Goal: Information Seeking & Learning: Learn about a topic

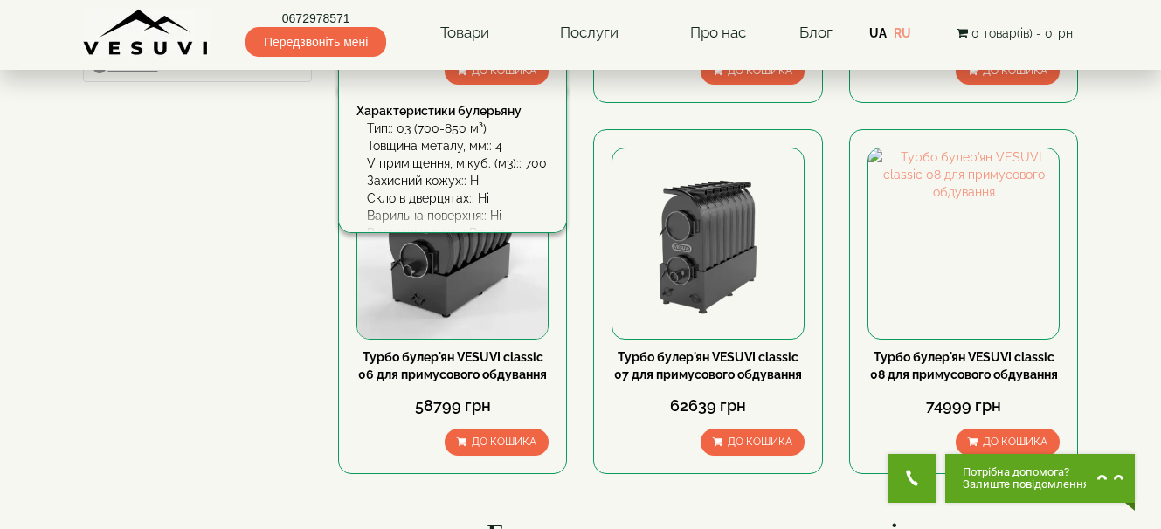
scroll to position [873, 0]
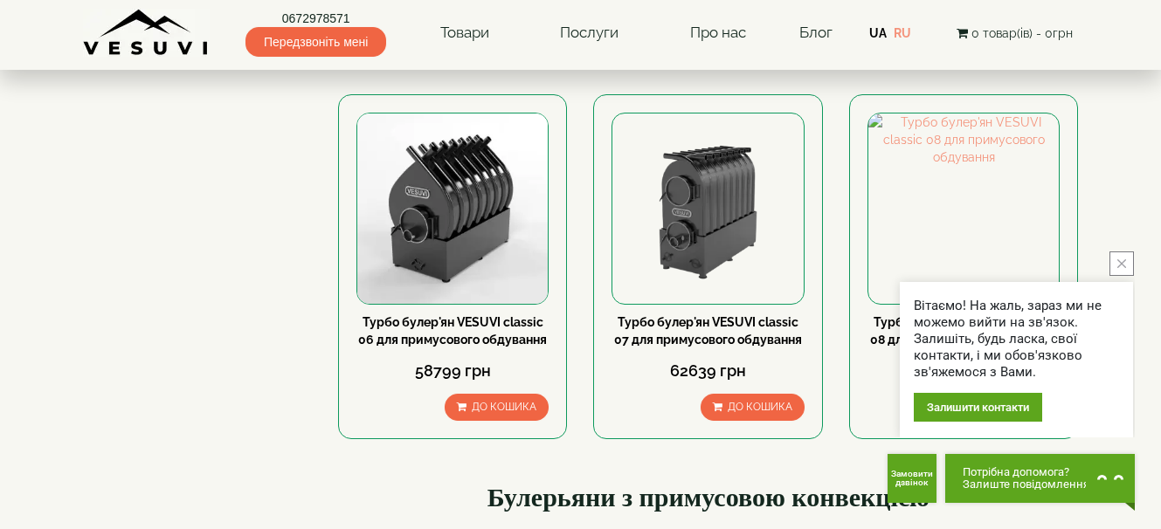
click at [1123, 256] on button "close button" at bounding box center [1121, 263] width 24 height 24
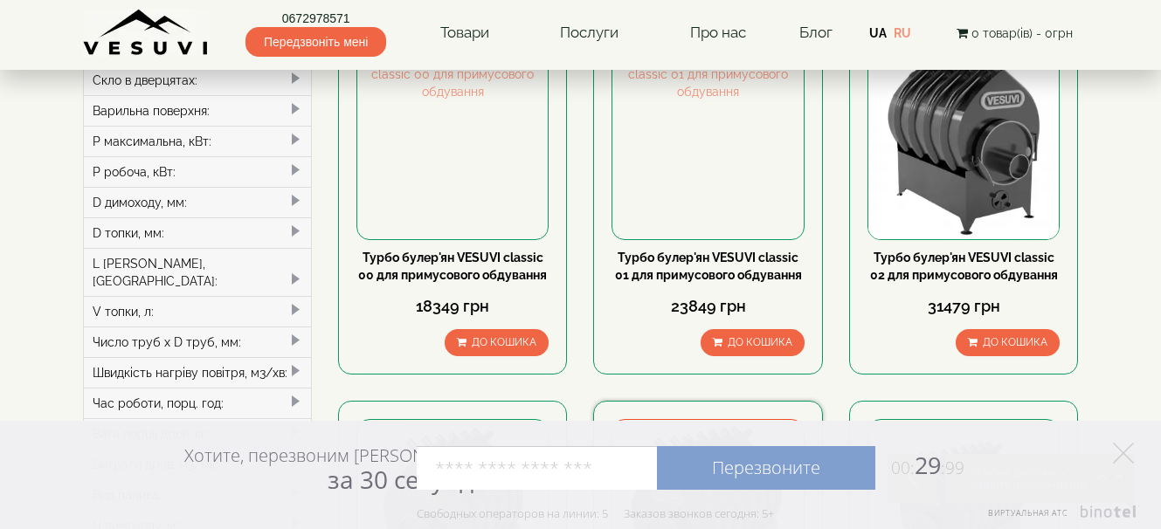
scroll to position [0, 0]
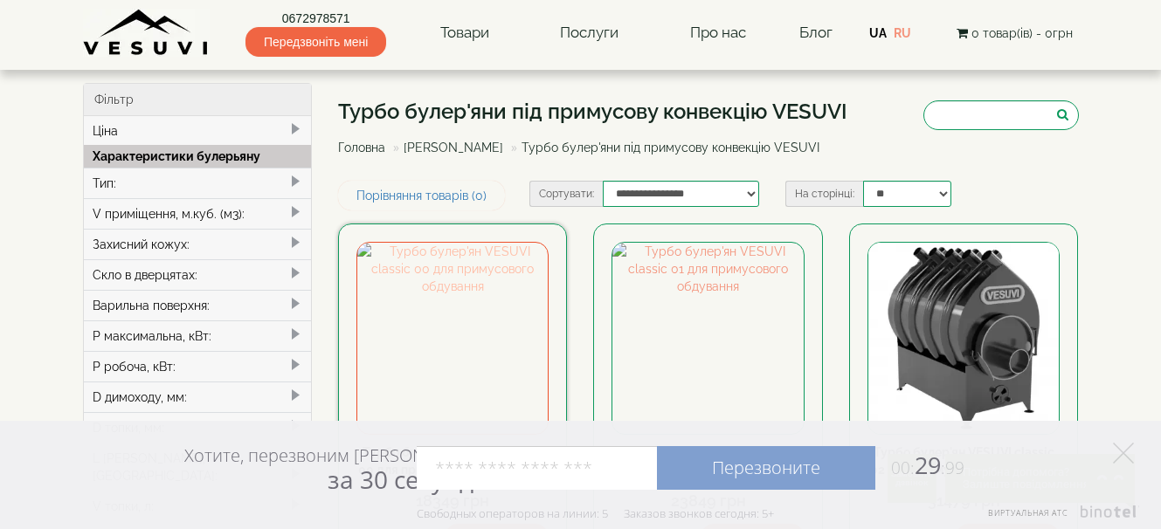
click at [444, 312] on img at bounding box center [452, 338] width 190 height 190
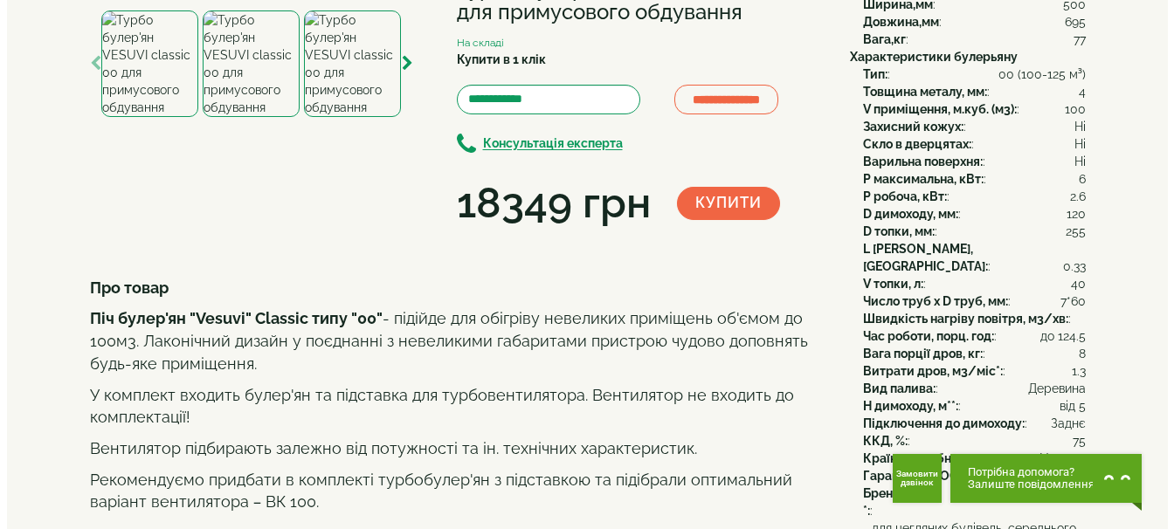
scroll to position [175, 0]
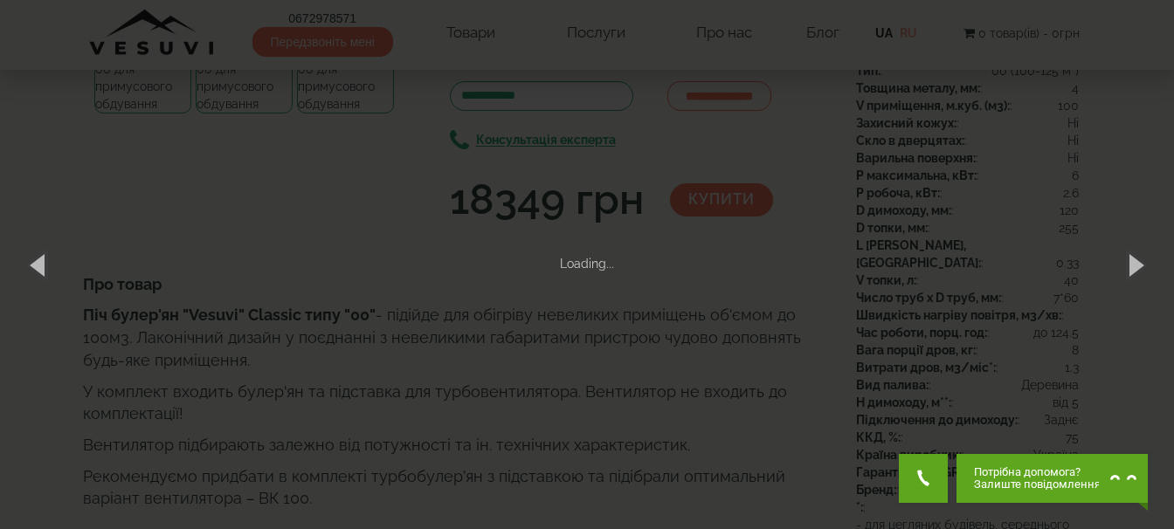
click at [301, 172] on div "× Турбо булер'ян VESUVI classic 00 для примусового обдування 1 of 4 Loading..." at bounding box center [587, 264] width 1174 height 529
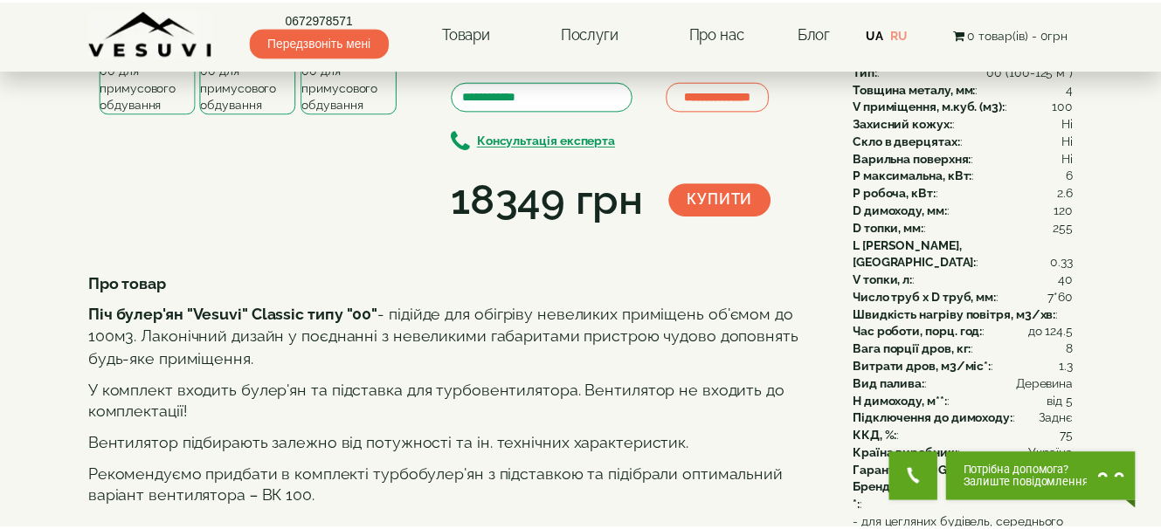
scroll to position [132, 0]
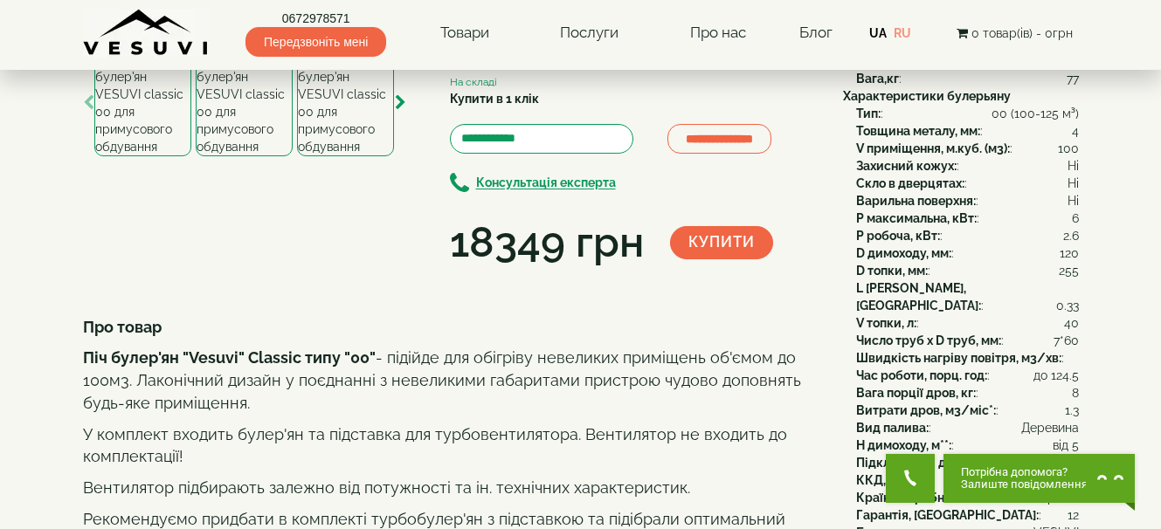
click at [362, 37] on img at bounding box center [266, 18] width 367 height 37
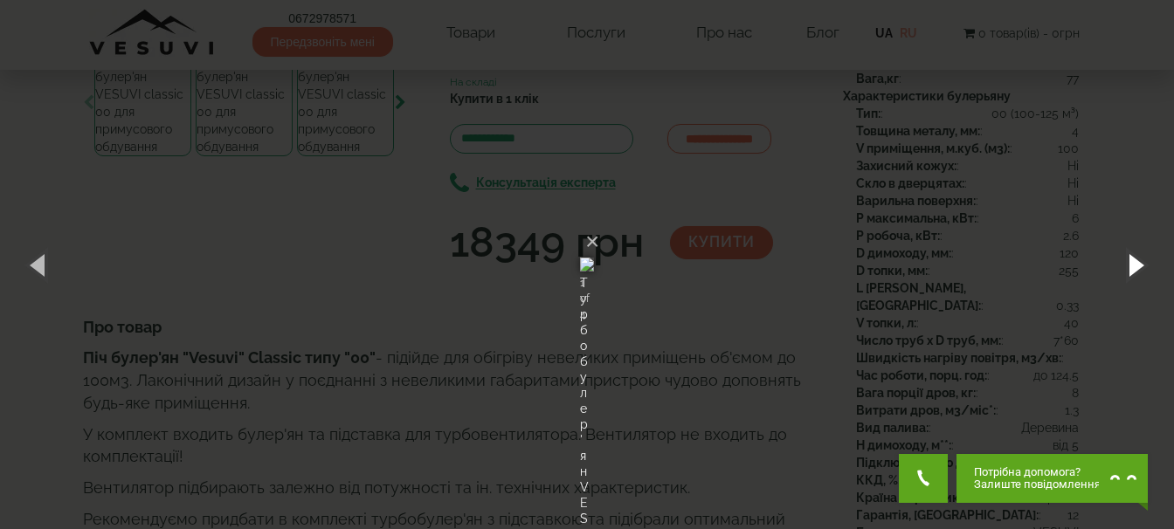
click at [1131, 254] on button "button" at bounding box center [1134, 265] width 79 height 96
click at [1131, 260] on button "button" at bounding box center [1134, 265] width 79 height 96
click at [1128, 261] on button "button" at bounding box center [1134, 265] width 79 height 96
click at [1134, 260] on button "button" at bounding box center [1134, 265] width 79 height 96
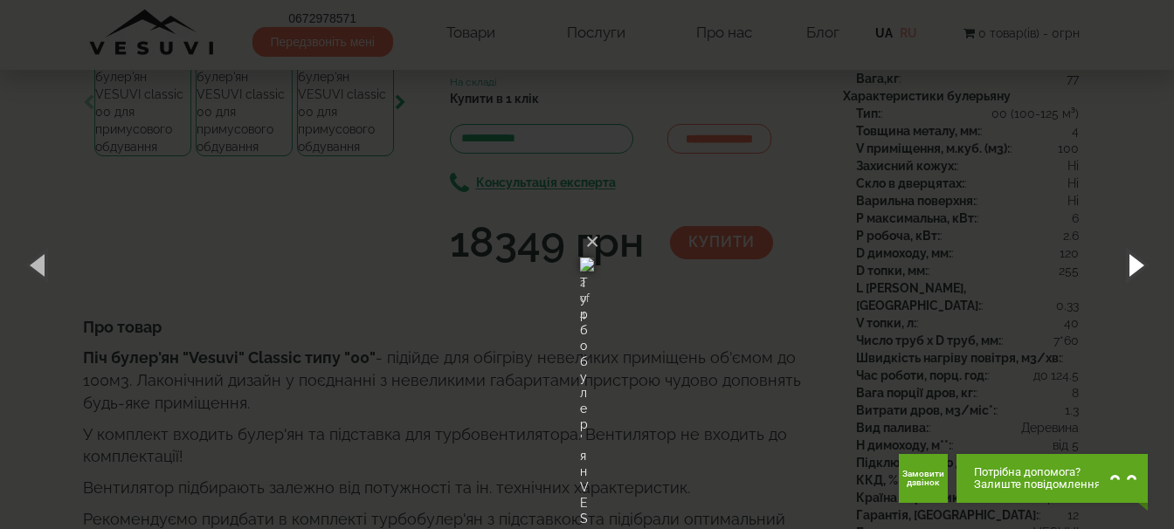
click at [1134, 261] on button "button" at bounding box center [1134, 265] width 79 height 96
click at [1133, 261] on button "button" at bounding box center [1134, 265] width 79 height 96
click at [1129, 259] on button "button" at bounding box center [1134, 265] width 79 height 96
click at [599, 223] on button "×" at bounding box center [592, 242] width 14 height 38
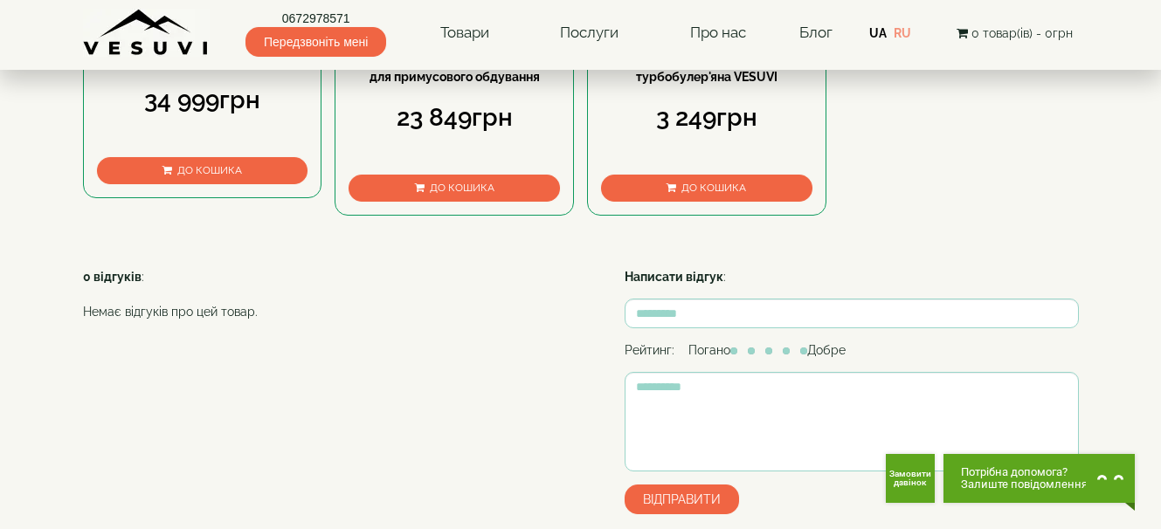
scroll to position [918, 0]
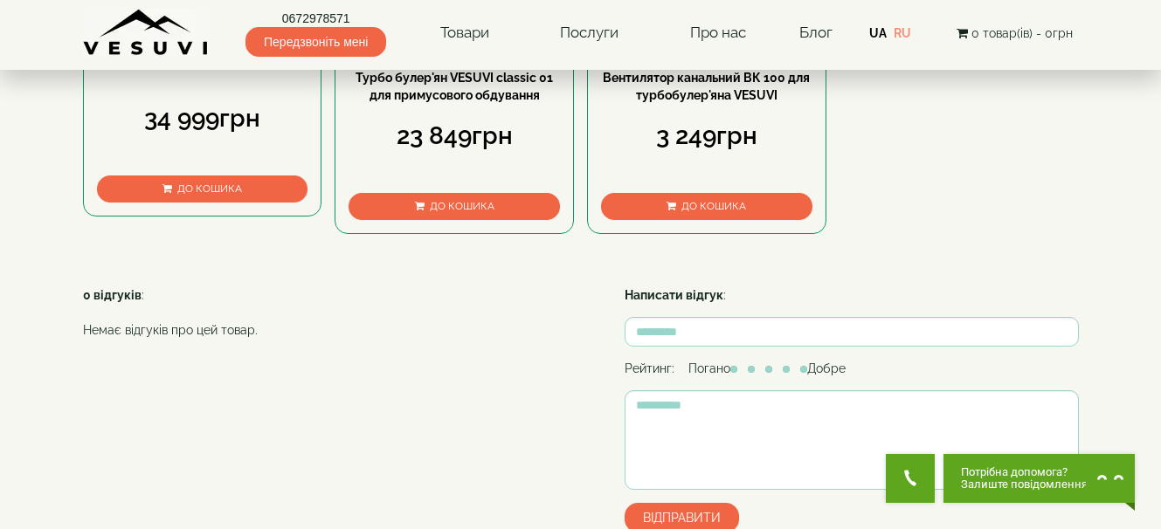
click at [203, 42] on img at bounding box center [202, 32] width 164 height 17
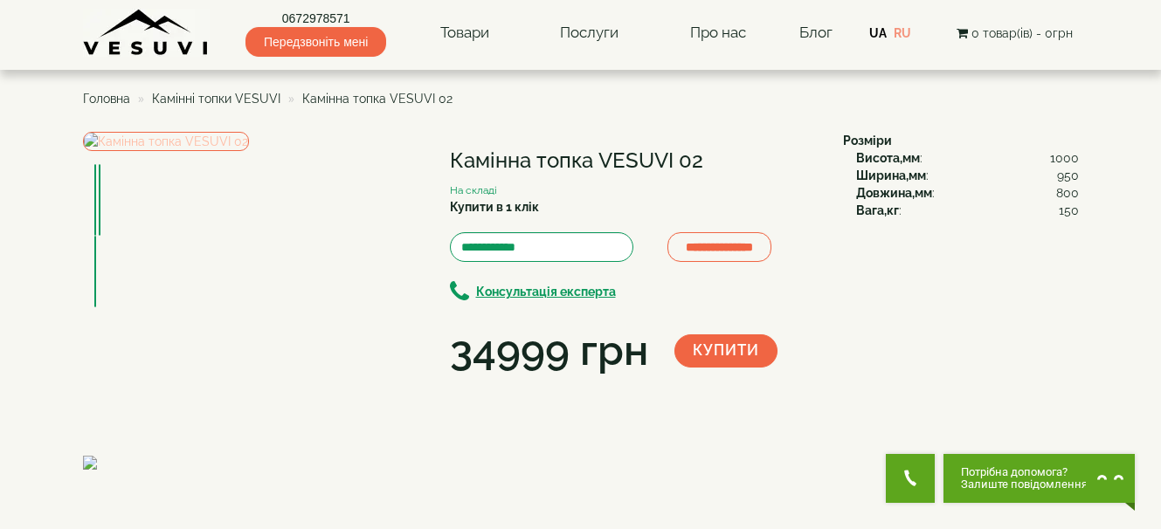
click at [249, 151] on img at bounding box center [166, 141] width 166 height 19
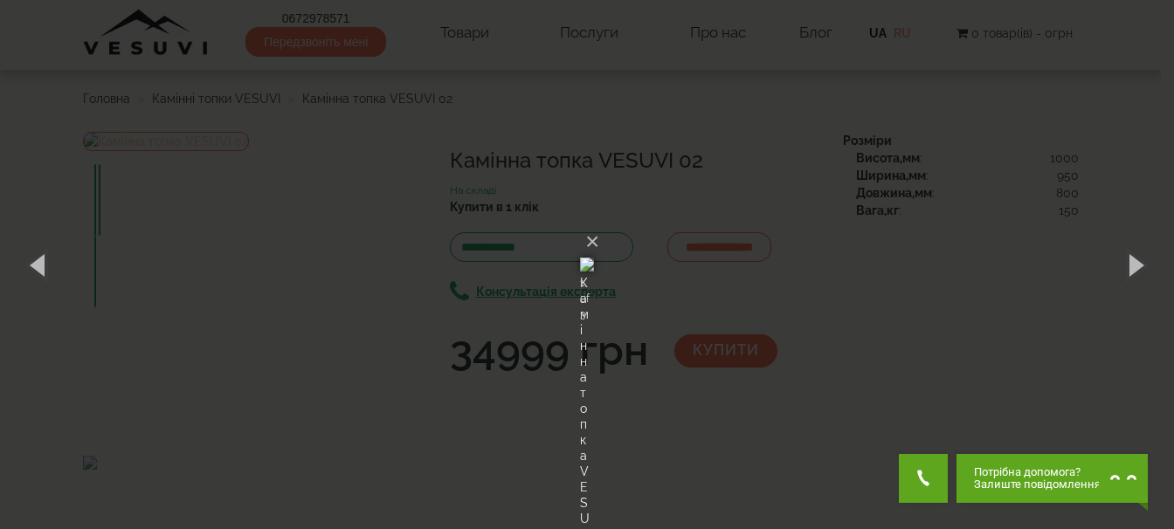
click at [347, 260] on div "× Камінна топка VESUVI 02 1 of 3 Loading..." at bounding box center [587, 264] width 1174 height 529
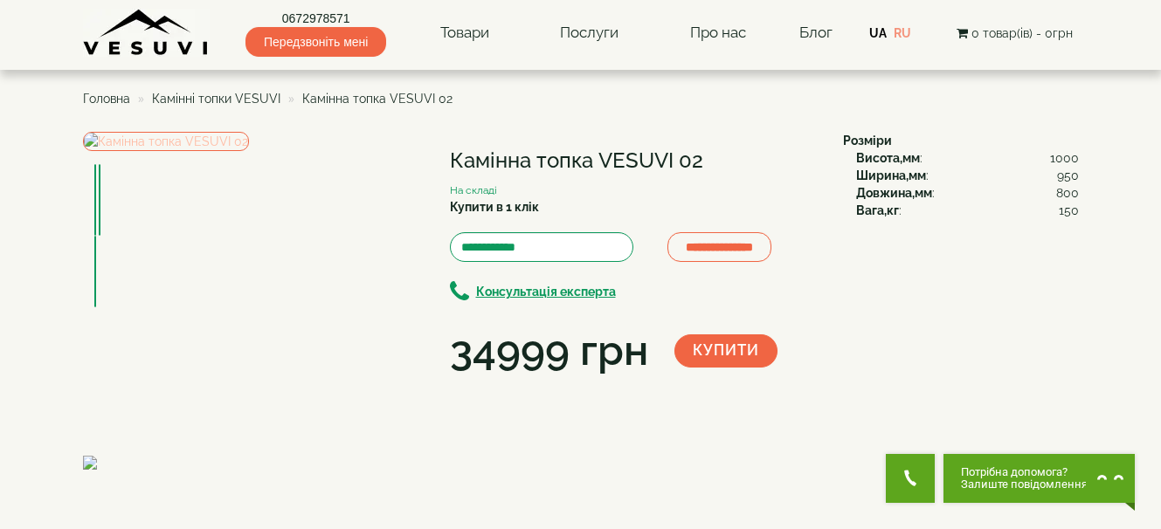
click at [249, 151] on img at bounding box center [166, 141] width 166 height 19
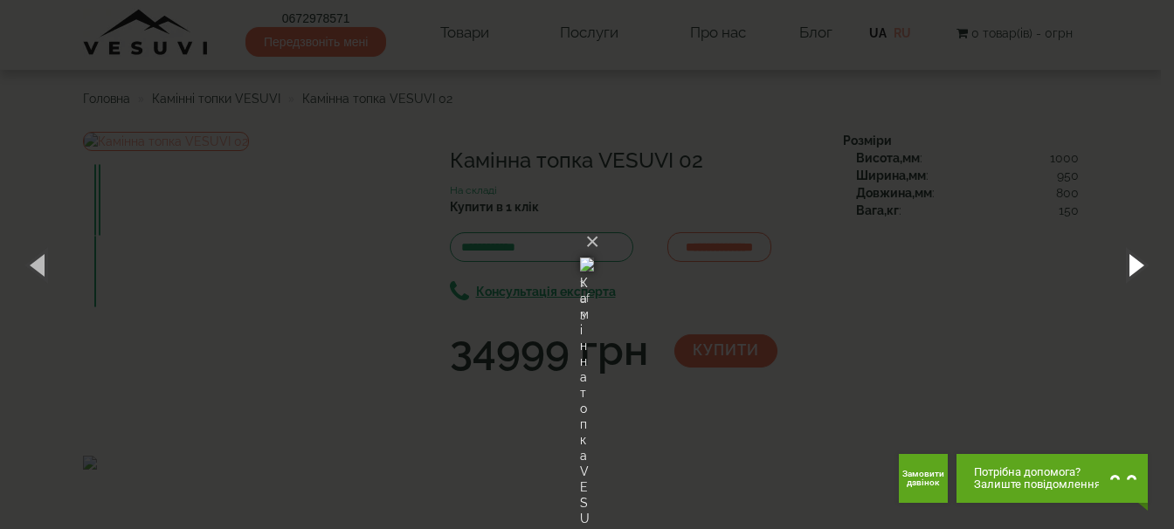
click at [1134, 257] on button "button" at bounding box center [1134, 265] width 79 height 96
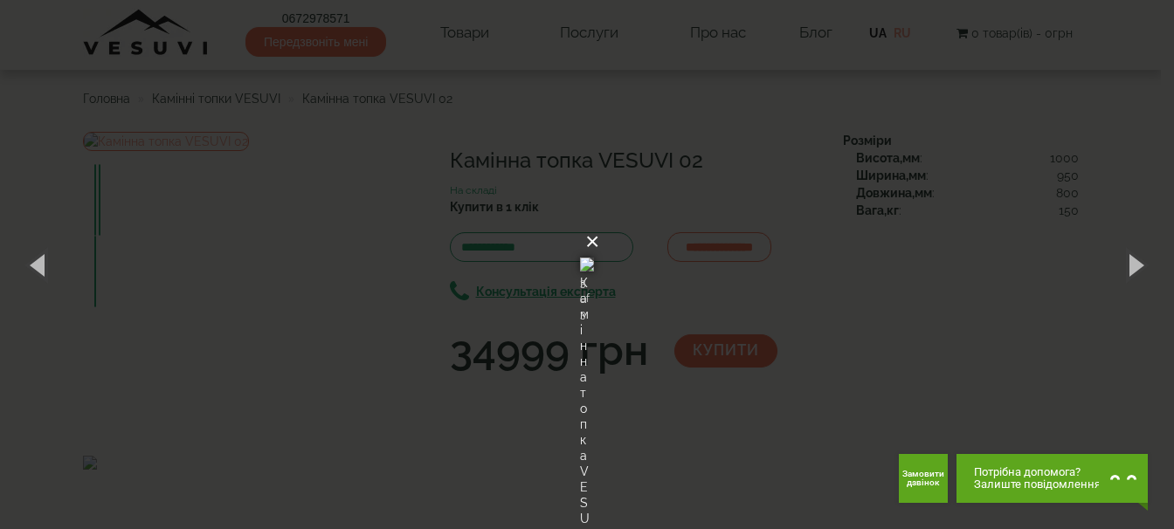
click at [599, 223] on button "×" at bounding box center [592, 242] width 14 height 38
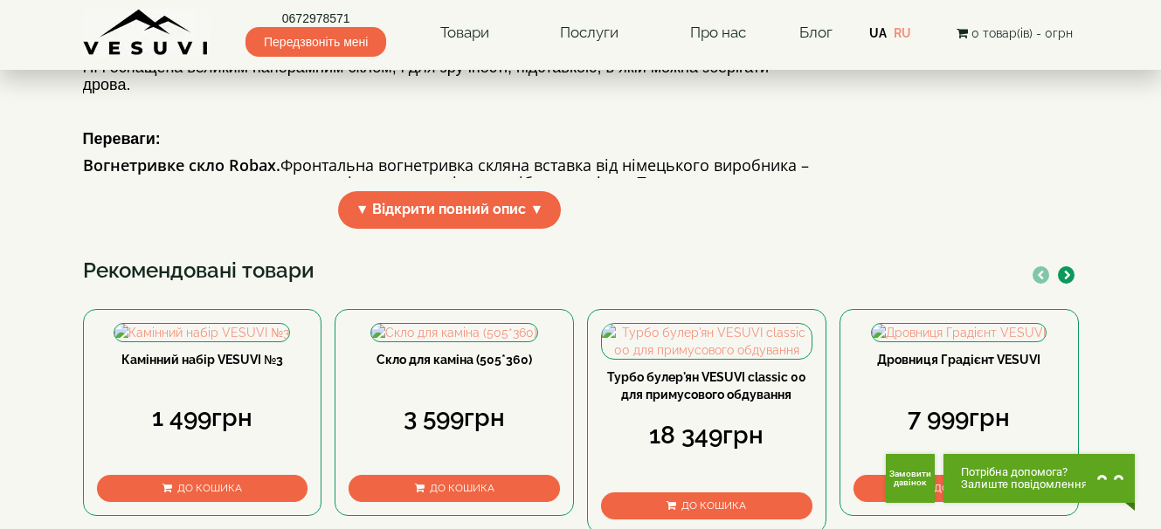
scroll to position [786, 0]
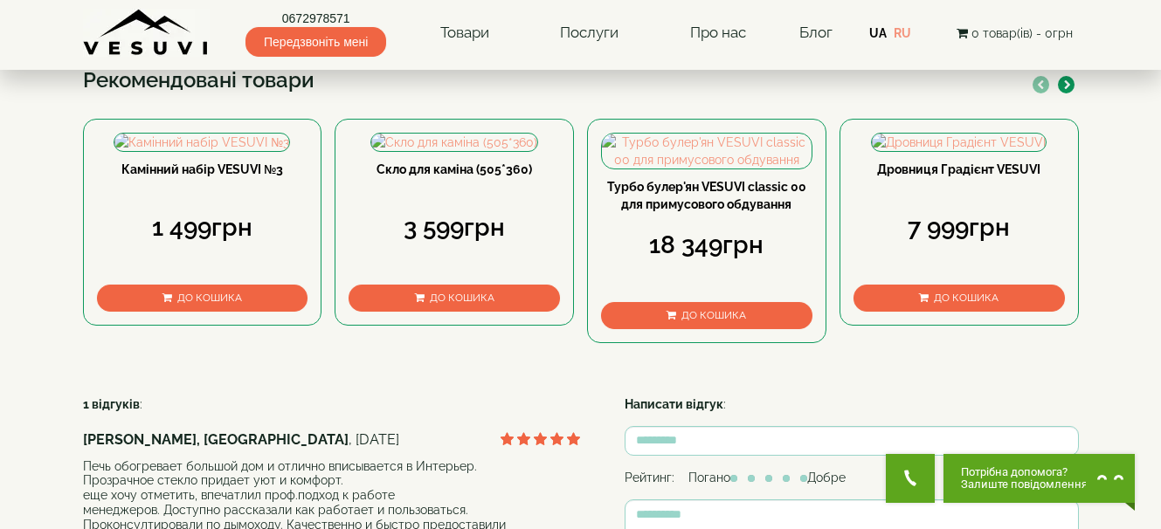
click at [487, 38] on span "▼ Відкрити повний опис ▼" at bounding box center [450, 20] width 224 height 38
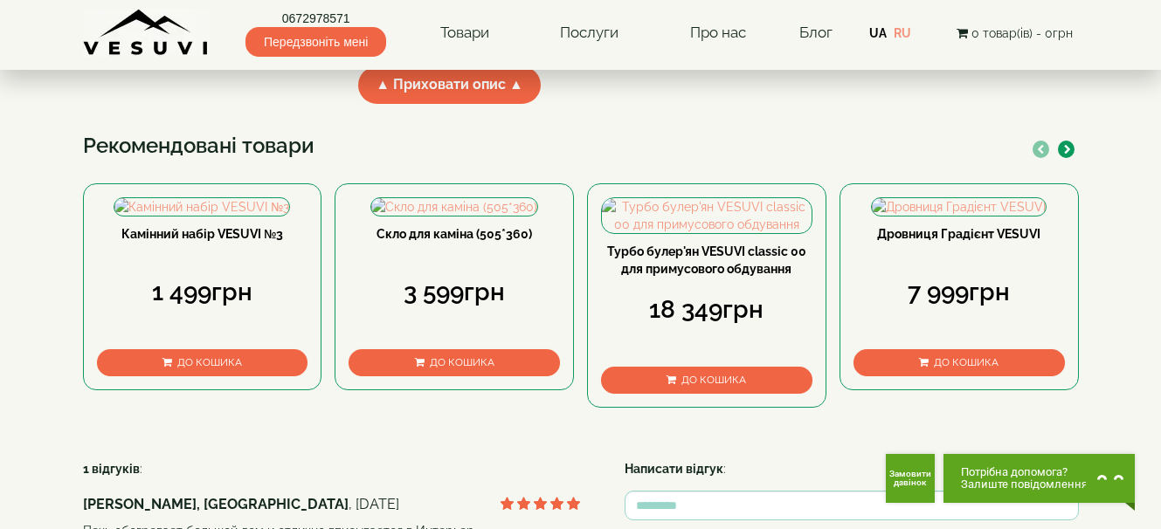
scroll to position [1746, 0]
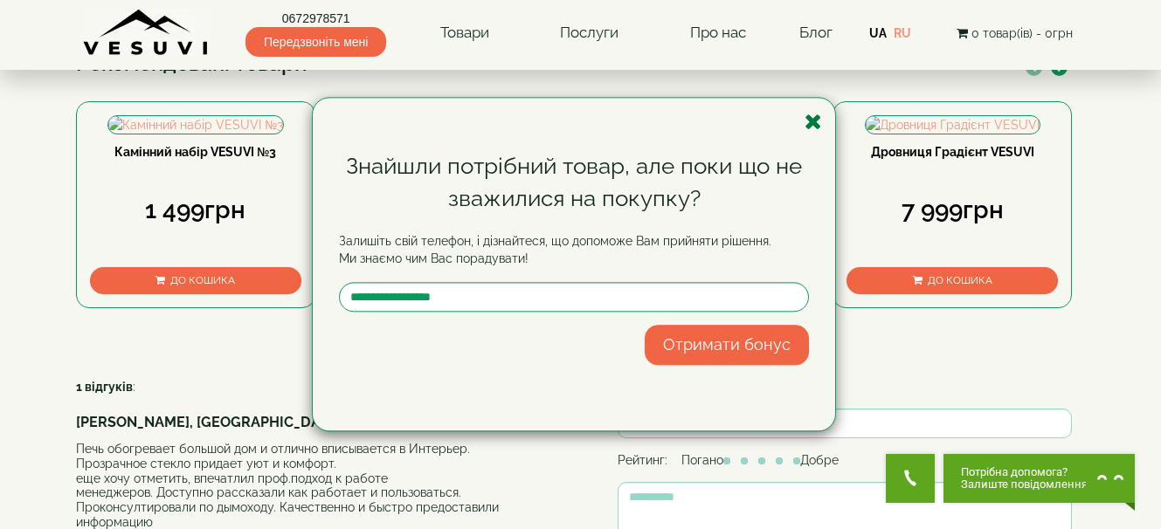
click at [817, 125] on icon "button" at bounding box center [812, 122] width 17 height 22
